Goal: Task Accomplishment & Management: Manage account settings

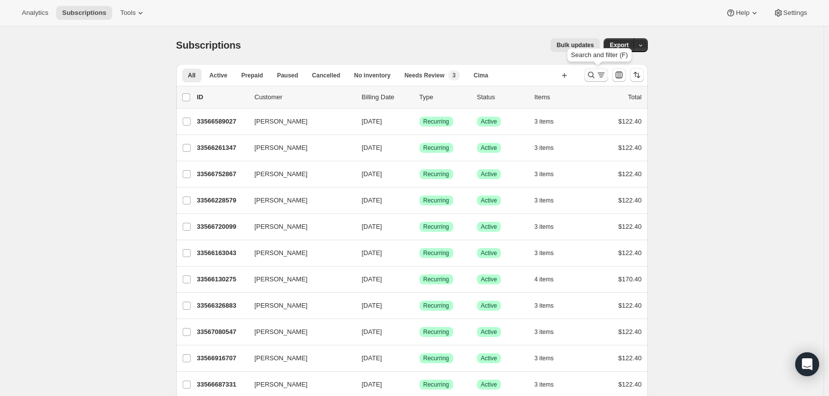
click at [598, 72] on icon "Search and filter results" at bounding box center [601, 75] width 10 height 10
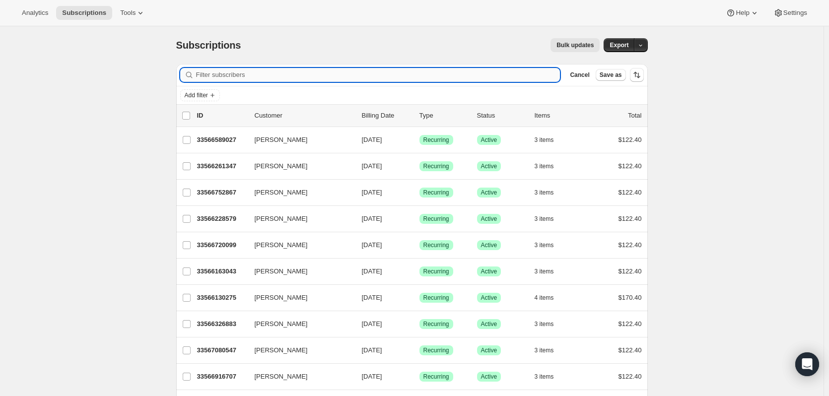
click at [511, 75] on input "Filter subscribers" at bounding box center [378, 75] width 364 height 14
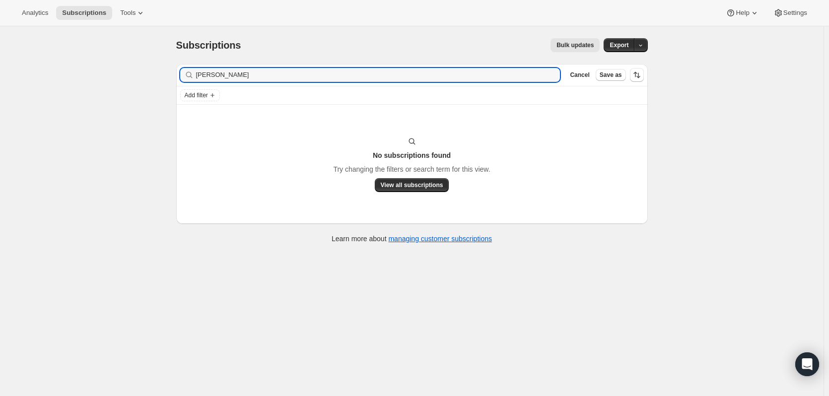
type input "[PERSON_NAME]"
drag, startPoint x: 256, startPoint y: 72, endPoint x: 227, endPoint y: 69, distance: 28.9
click at [233, 72] on input "[PERSON_NAME]" at bounding box center [369, 75] width 346 height 14
